Goal: Use online tool/utility

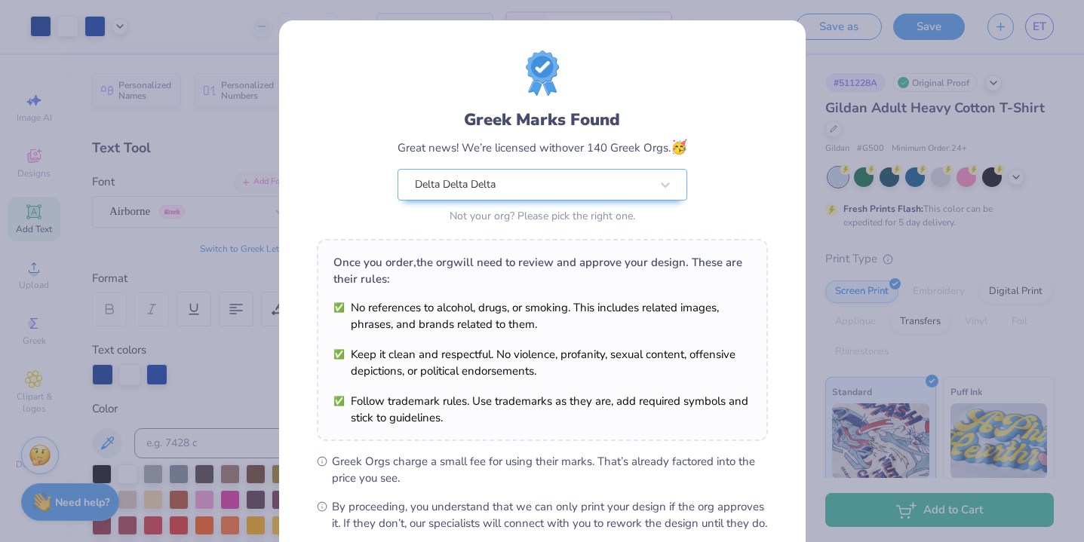
scroll to position [164, 0]
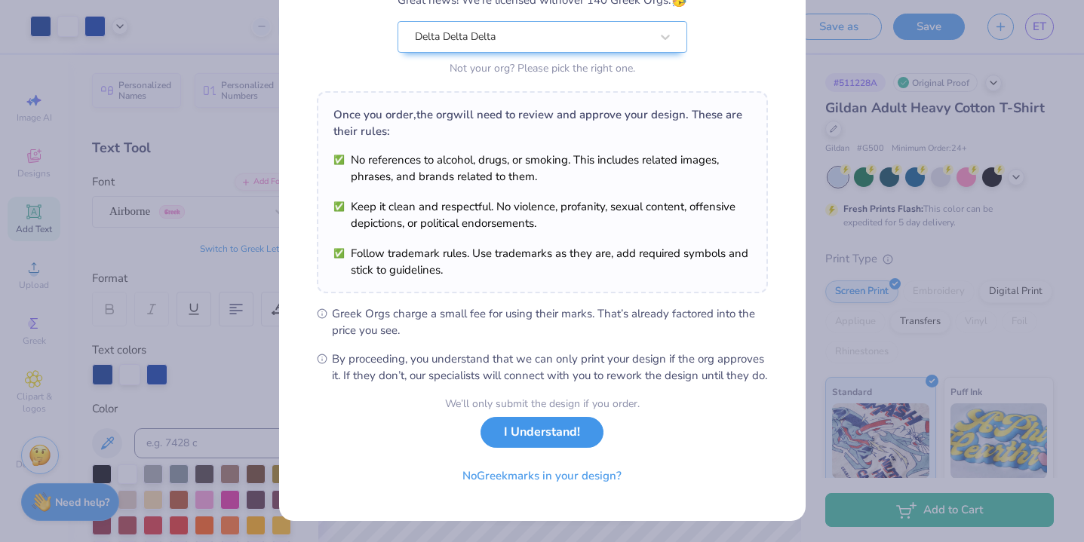
click at [545, 437] on button "I Understand!" at bounding box center [542, 432] width 123 height 31
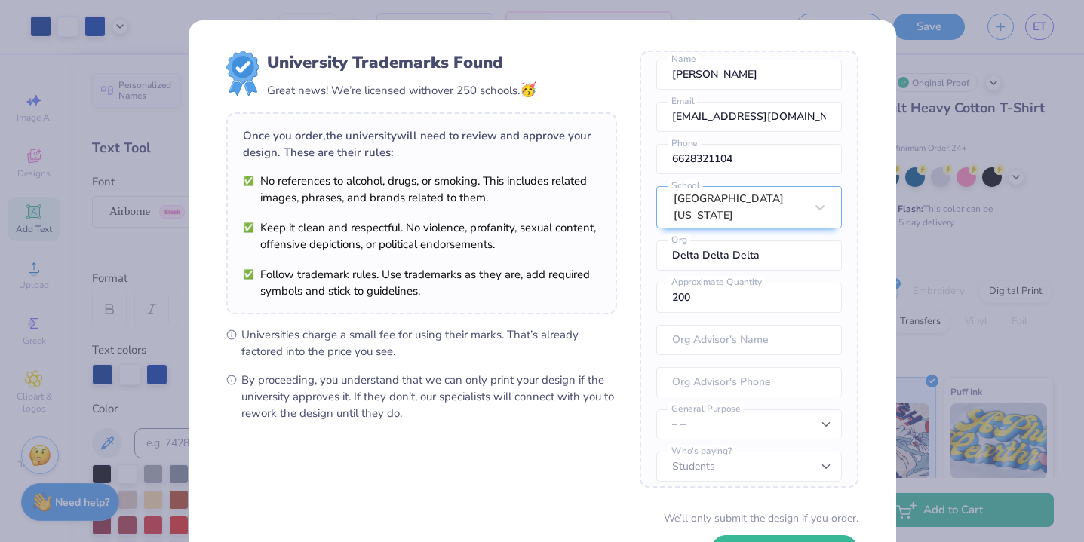
scroll to position [114, 0]
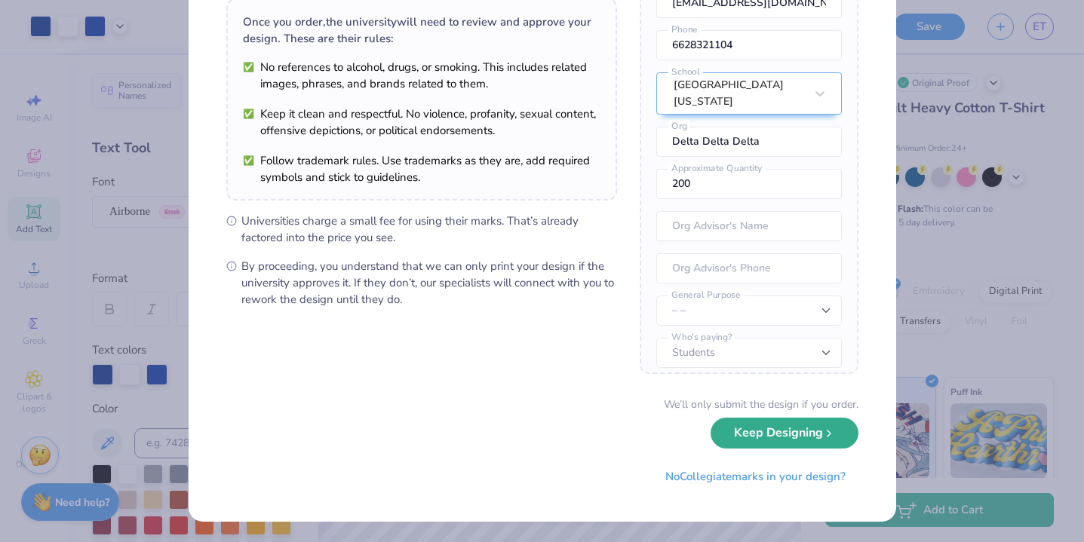
click at [745, 441] on button "Keep Designing" at bounding box center [785, 433] width 148 height 31
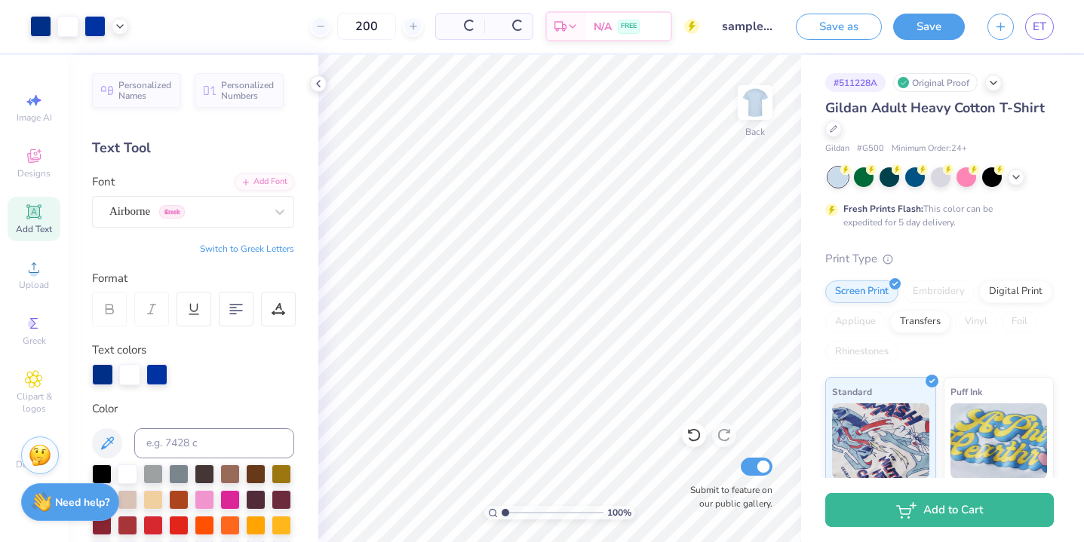
scroll to position [0, 0]
click at [419, 26] on span "$15.05" at bounding box center [402, 27] width 32 height 16
click at [337, 22] on input "200" at bounding box center [307, 26] width 59 height 27
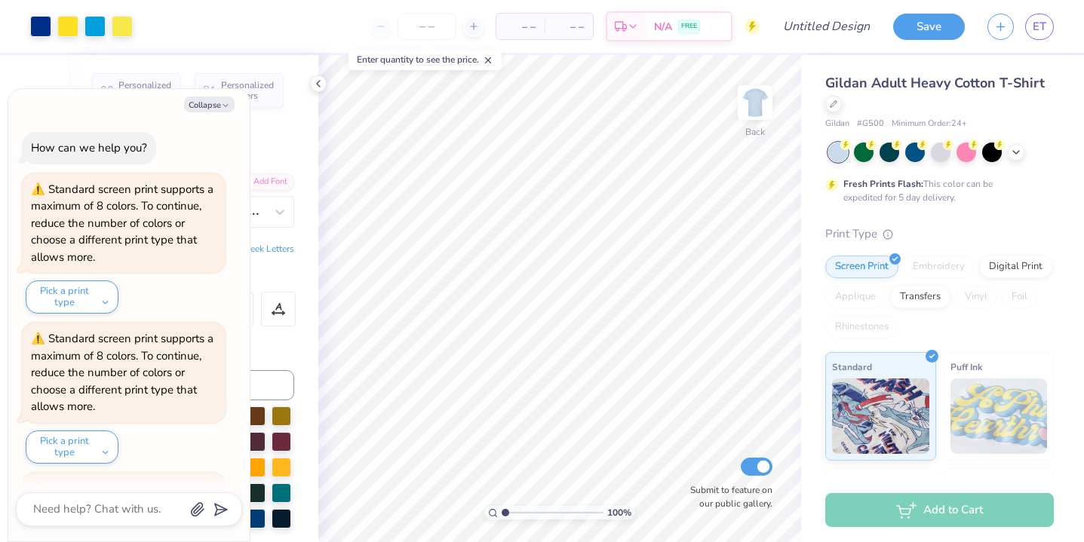
scroll to position [181, 0]
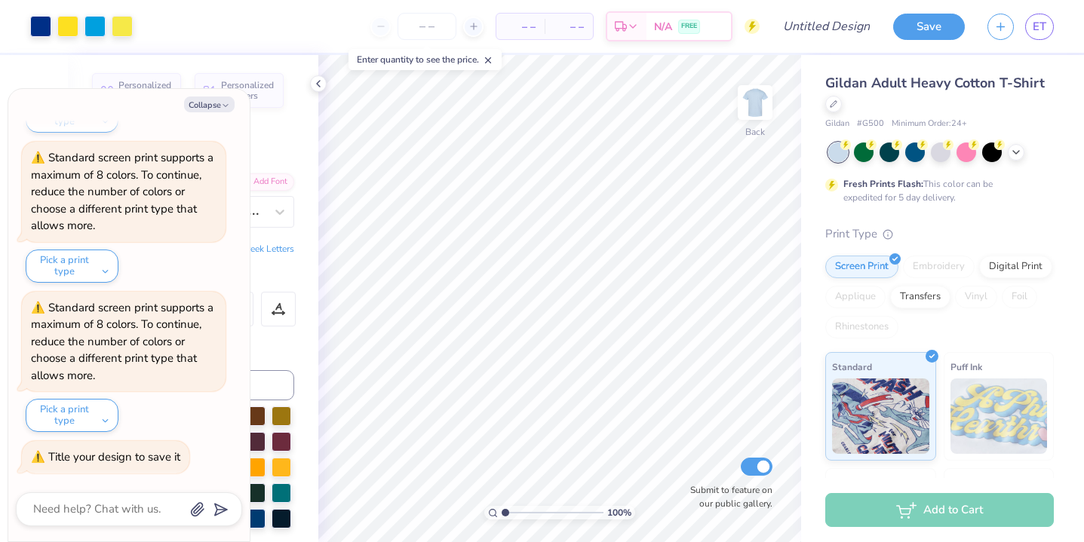
type textarea "x"
